Goal: Navigation & Orientation: Understand site structure

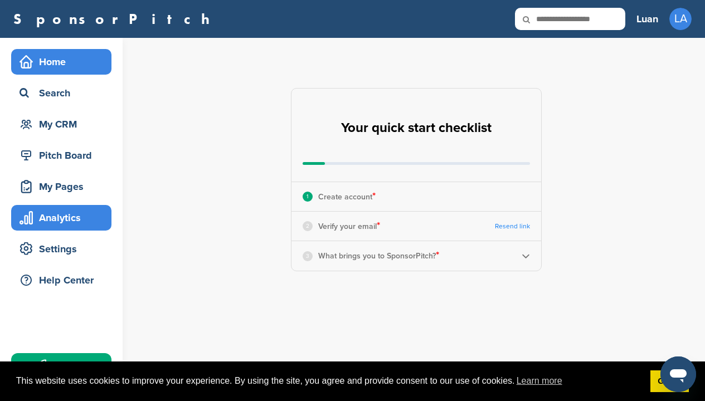
click at [65, 215] on div "Analytics" at bounding box center [64, 218] width 95 height 20
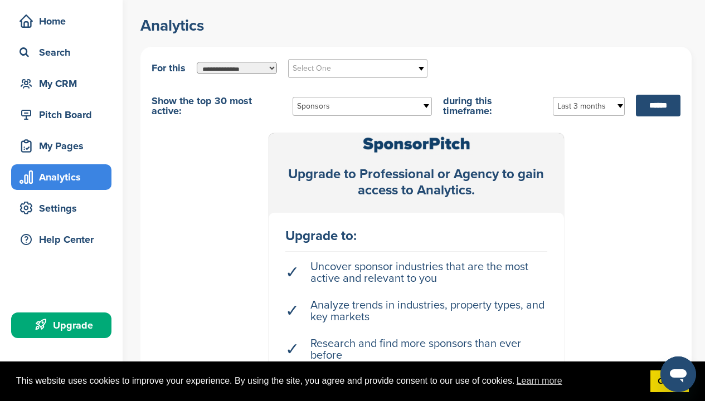
scroll to position [42, 0]
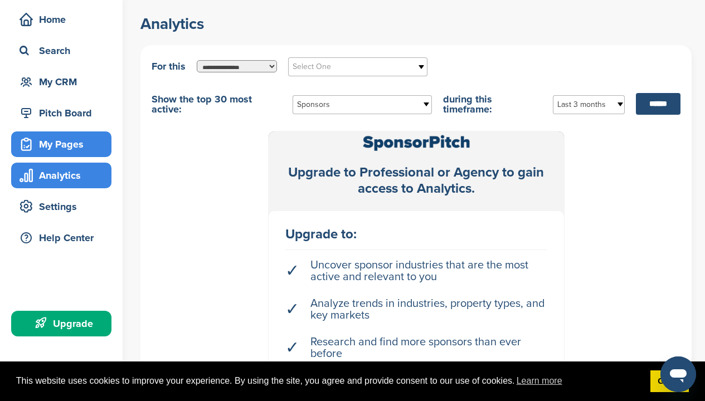
click at [74, 139] on div "My Pages" at bounding box center [64, 144] width 95 height 20
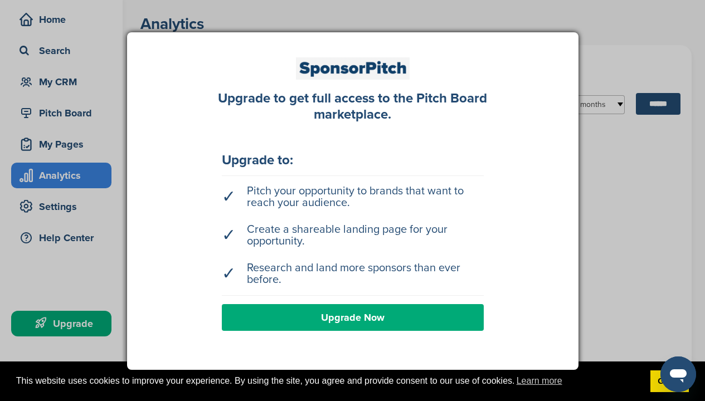
click at [69, 143] on div at bounding box center [352, 200] width 705 height 401
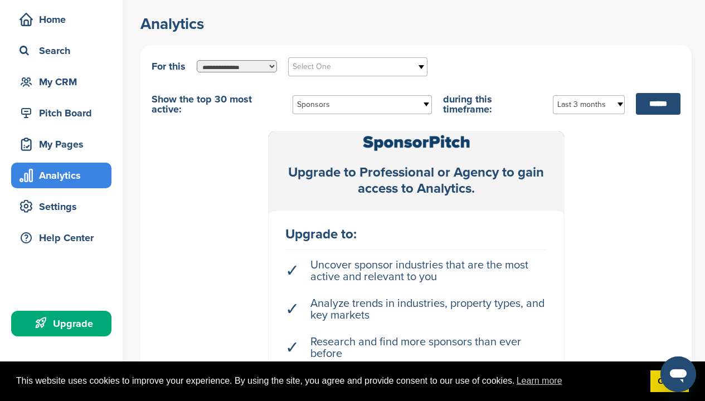
click at [69, 143] on div "My Pages" at bounding box center [64, 144] width 95 height 20
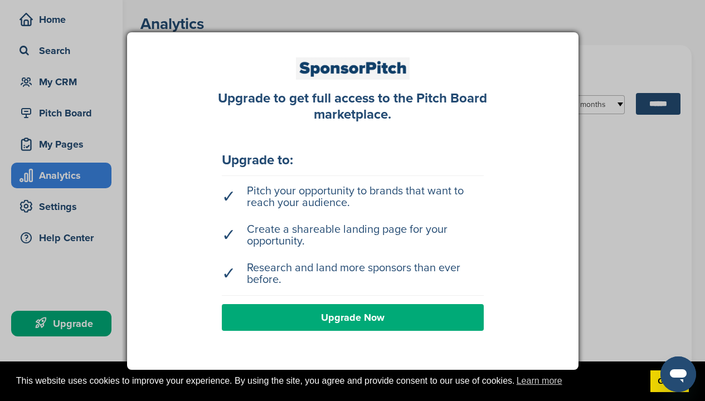
click at [69, 143] on div at bounding box center [352, 200] width 705 height 401
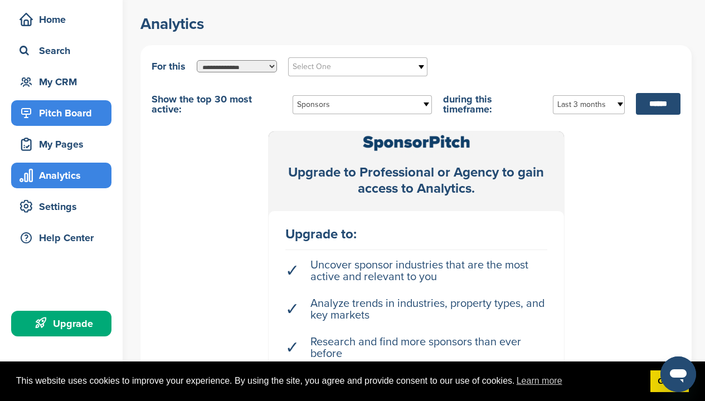
click at [61, 121] on div "Pitch Board" at bounding box center [64, 113] width 95 height 20
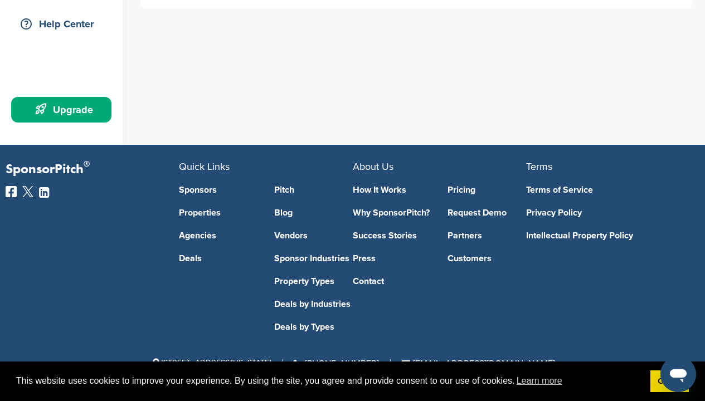
scroll to position [256, 0]
click at [370, 191] on link "How It Works" at bounding box center [392, 189] width 79 height 9
